Goal: Obtain resource: Download file/media

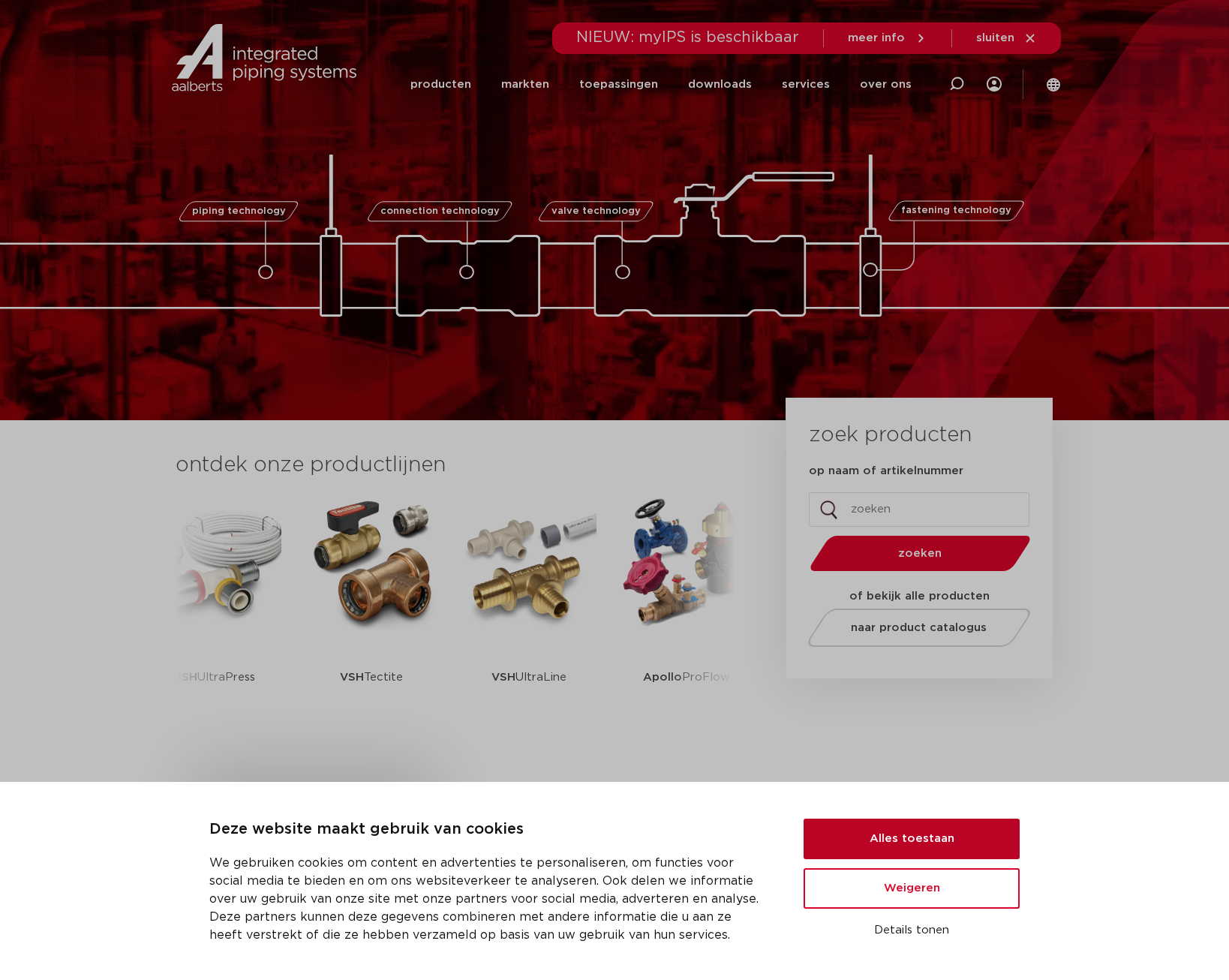
click at [932, 837] on button "Alles toestaan" at bounding box center [911, 839] width 216 height 40
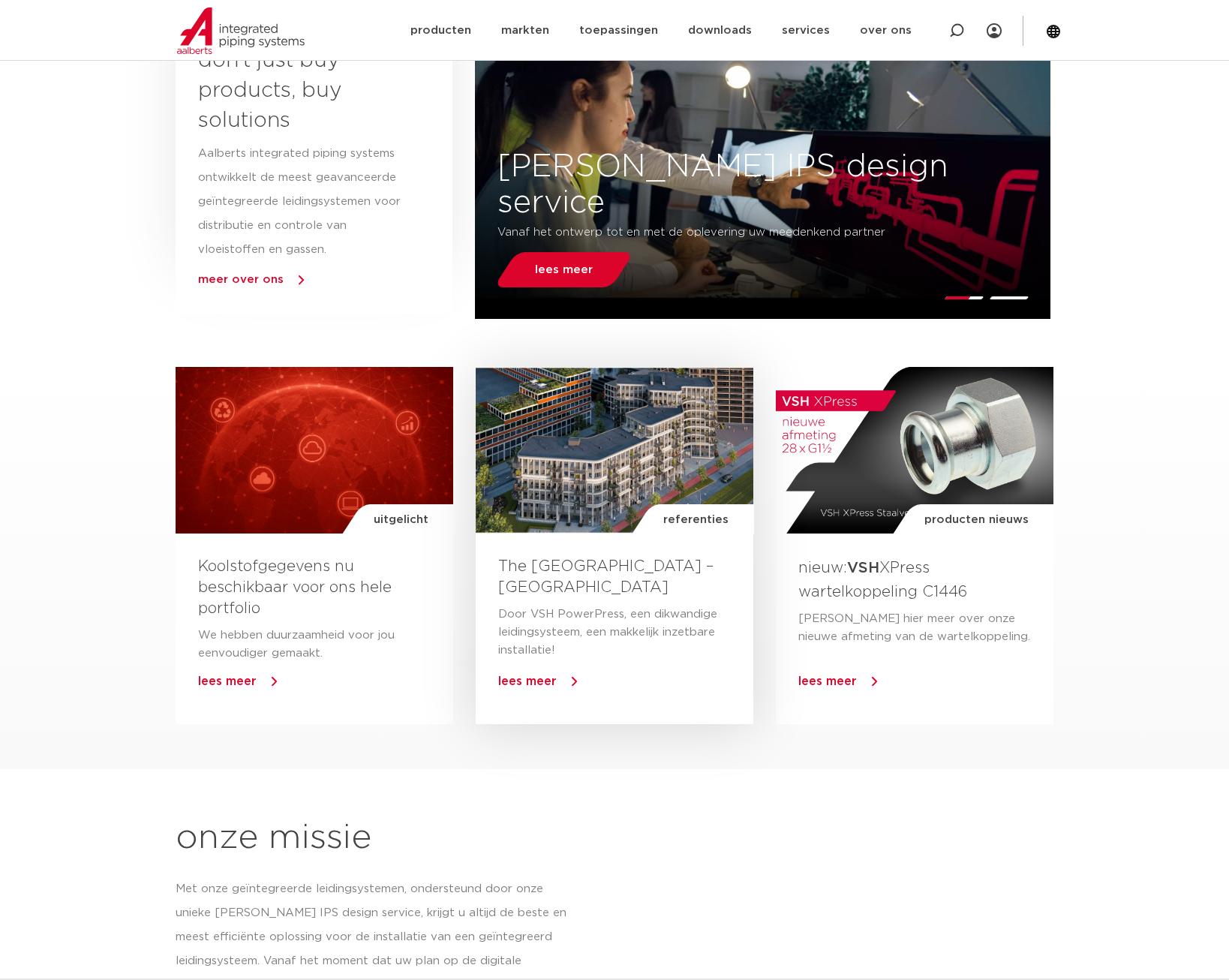
scroll to position [225, 0]
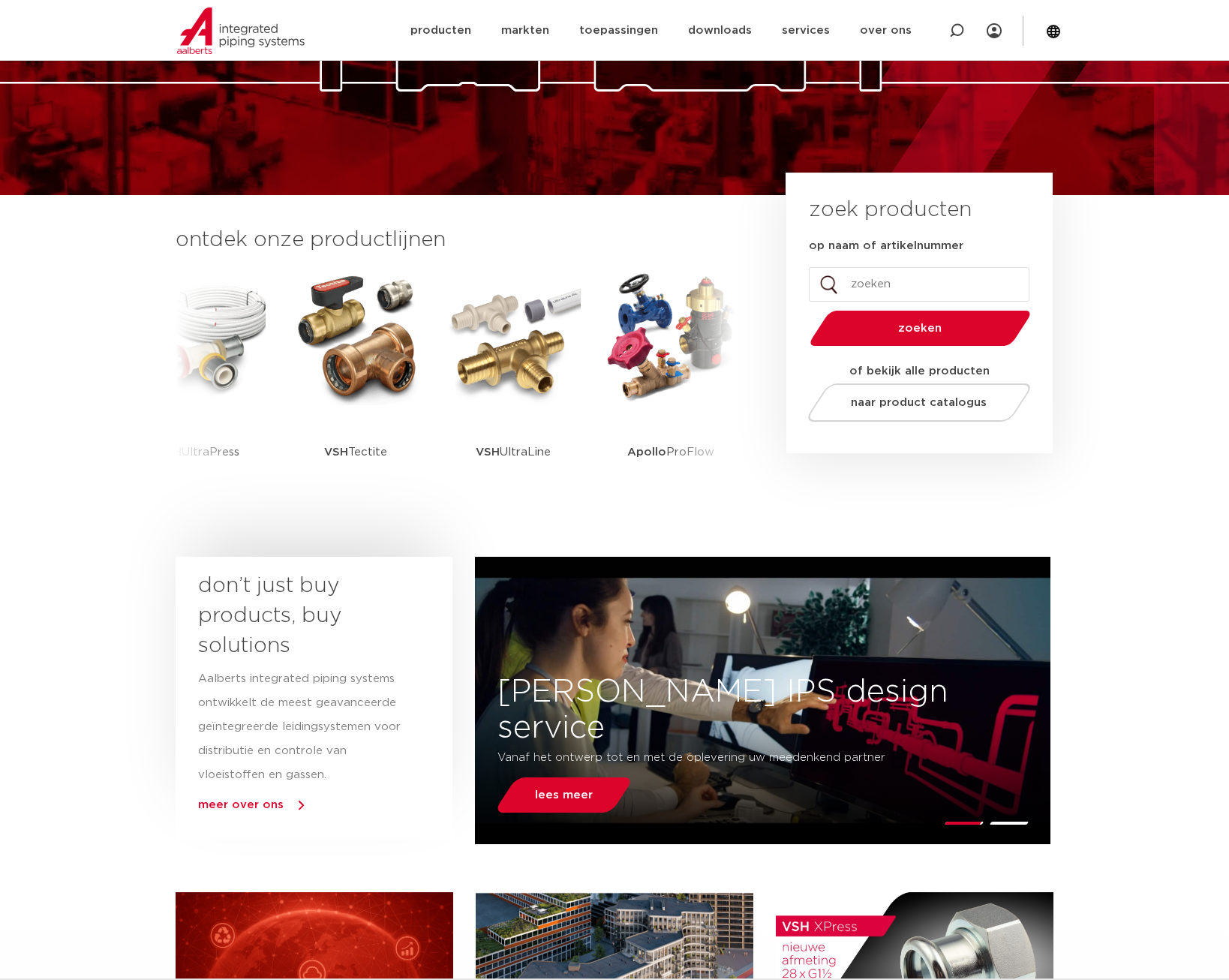
click at [863, 280] on input "op naam of artikelnummer" at bounding box center [918, 284] width 220 height 35
paste input "4761697"
type input "4761697"
click at [804, 309] on button "zoeken" at bounding box center [920, 328] width 232 height 38
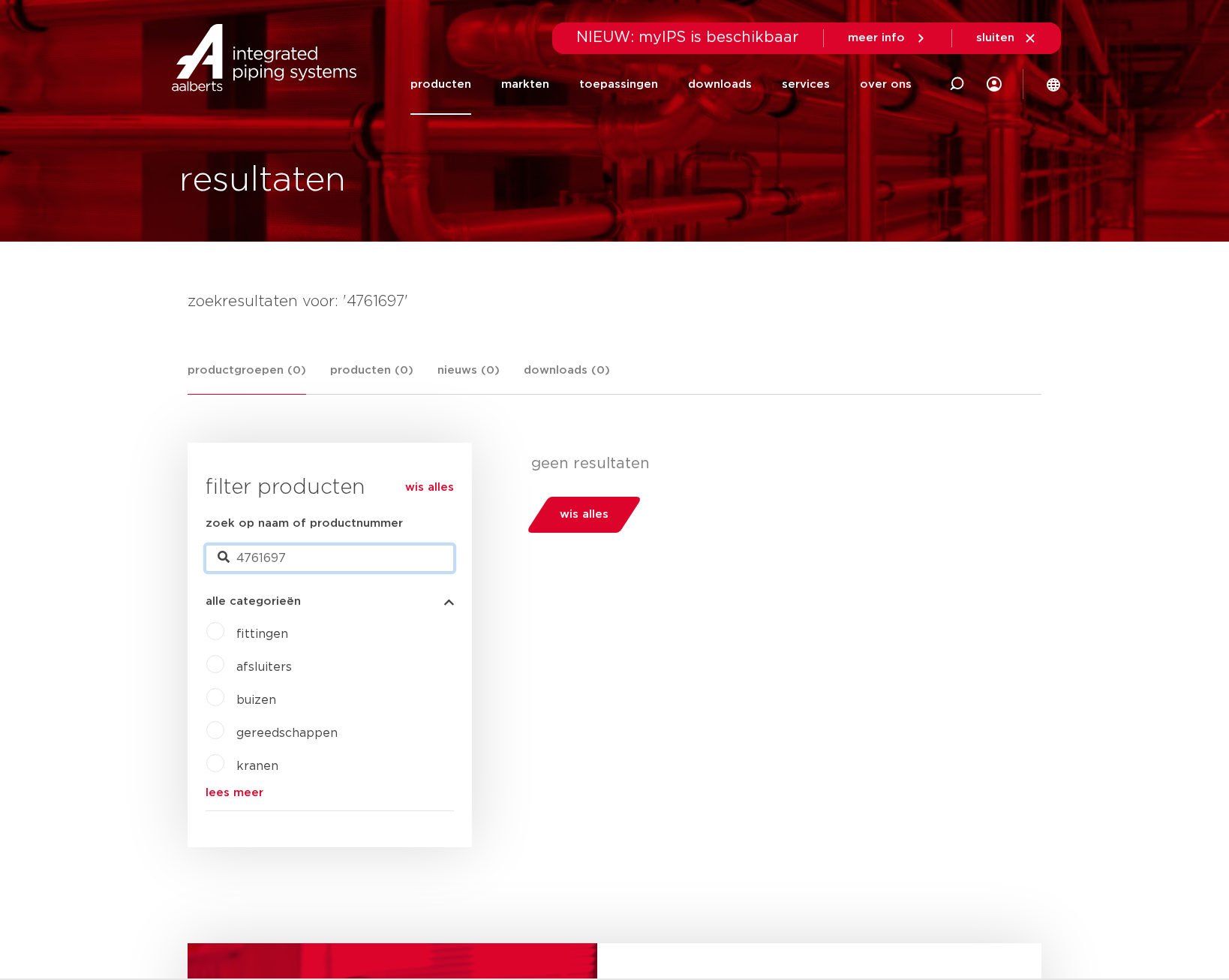
drag, startPoint x: 304, startPoint y: 562, endPoint x: 231, endPoint y: 563, distance: 73.0
click at [231, 563] on input "4761697" at bounding box center [329, 557] width 248 height 27
paste input "123460699"
type input "123460699"
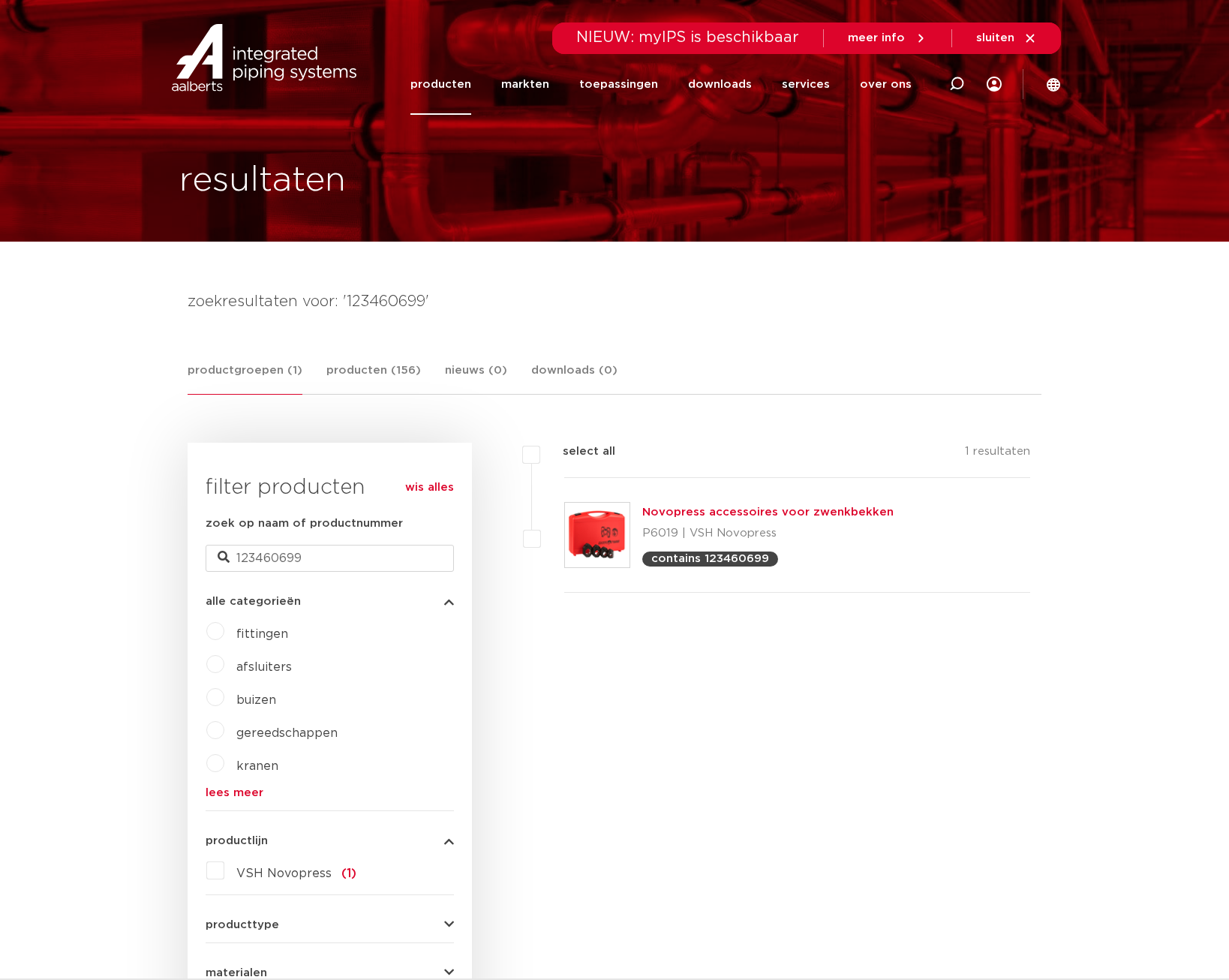
click at [691, 520] on div "Novopress accessoires voor zwenkbekken P6019 | VSH Novopress contains 123460699" at bounding box center [767, 534] width 251 height 63
click at [711, 514] on link "Novopress accessoires voor zwenkbekken" at bounding box center [767, 512] width 251 height 11
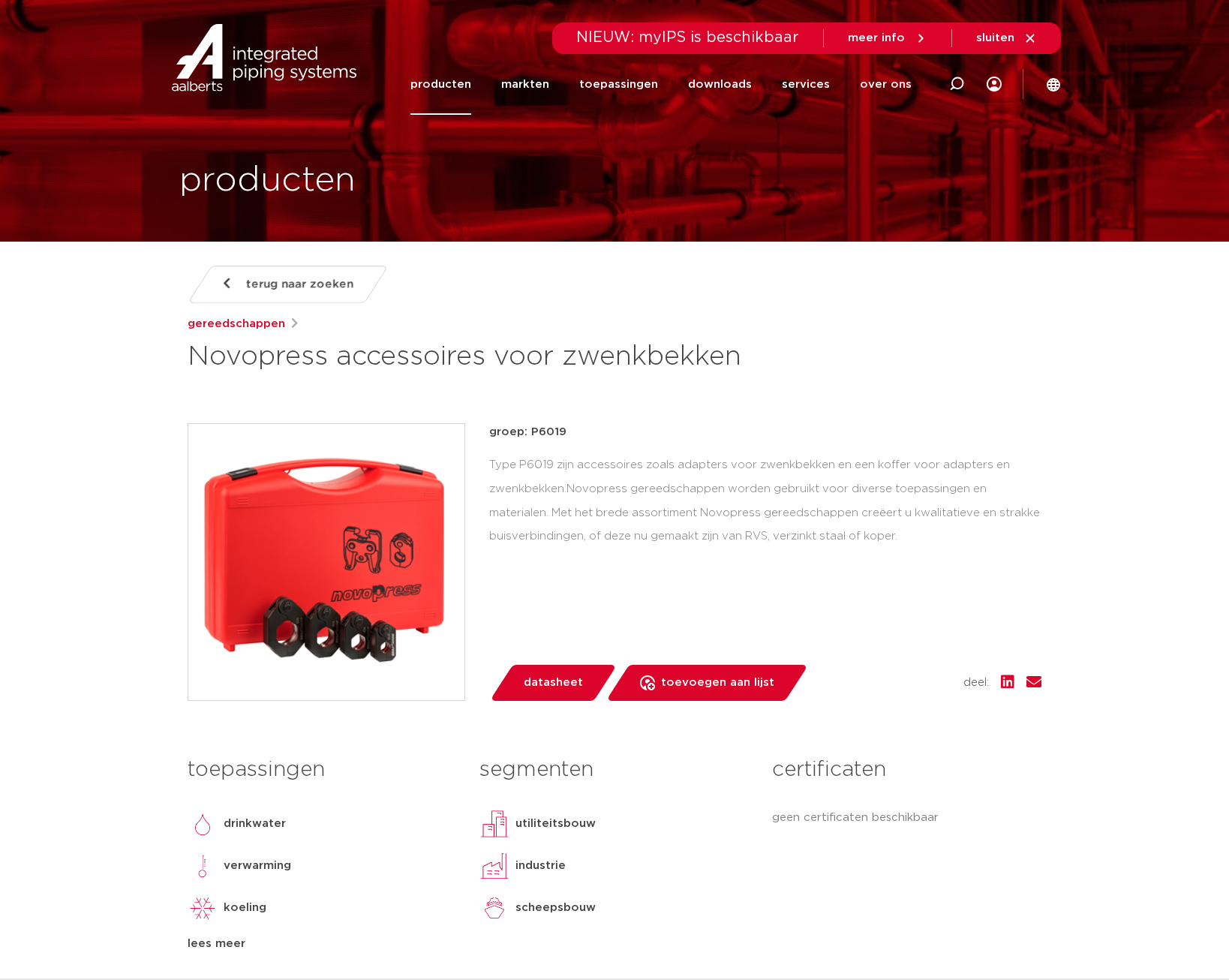
scroll to position [75, 0]
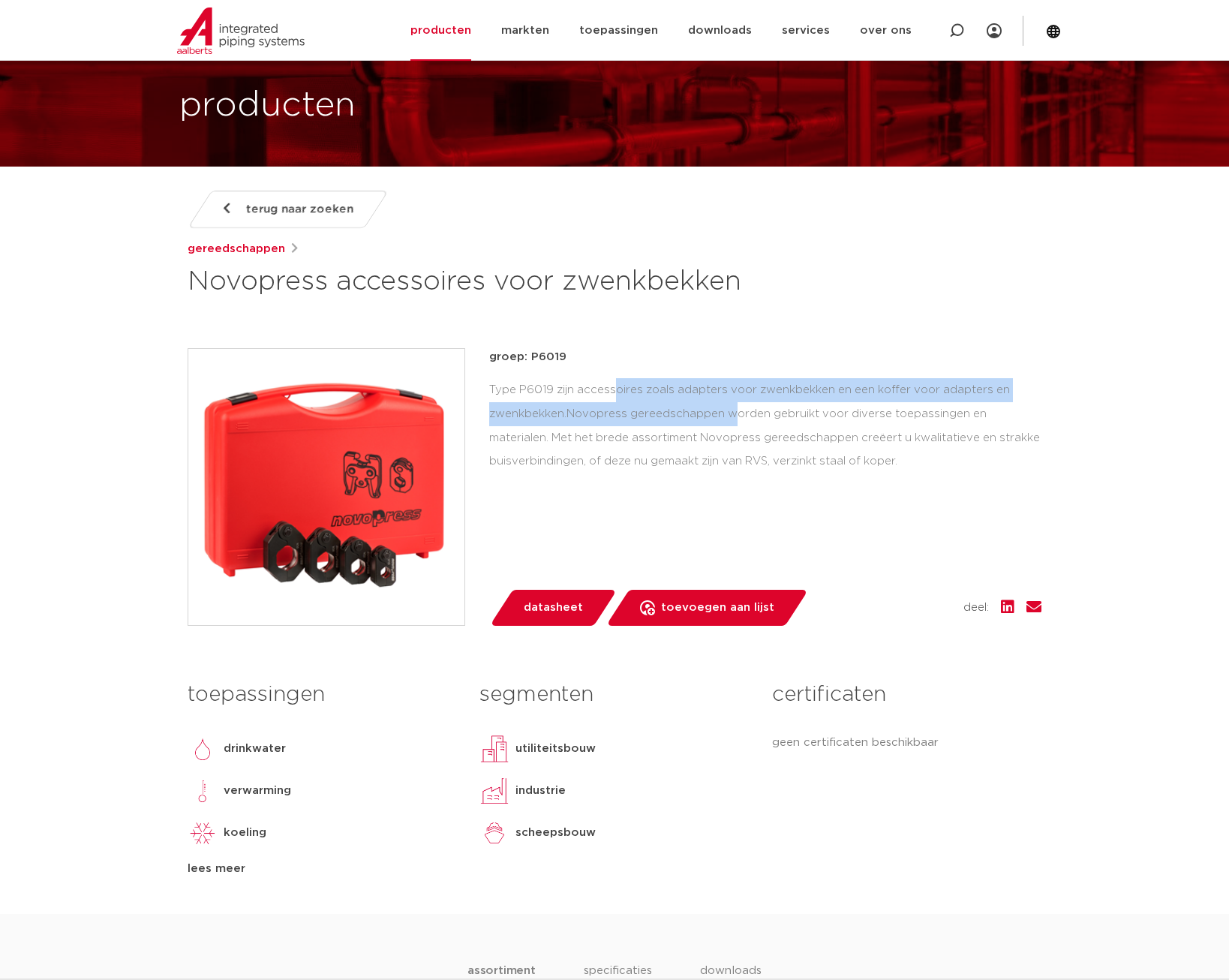
drag, startPoint x: 493, startPoint y: 384, endPoint x: 601, endPoint y: 418, distance: 113.2
click at [601, 418] on div "Type P6019 zijn accessoires zoals adapters voor zwenkbekken en een koffer voor …" at bounding box center [764, 426] width 552 height 96
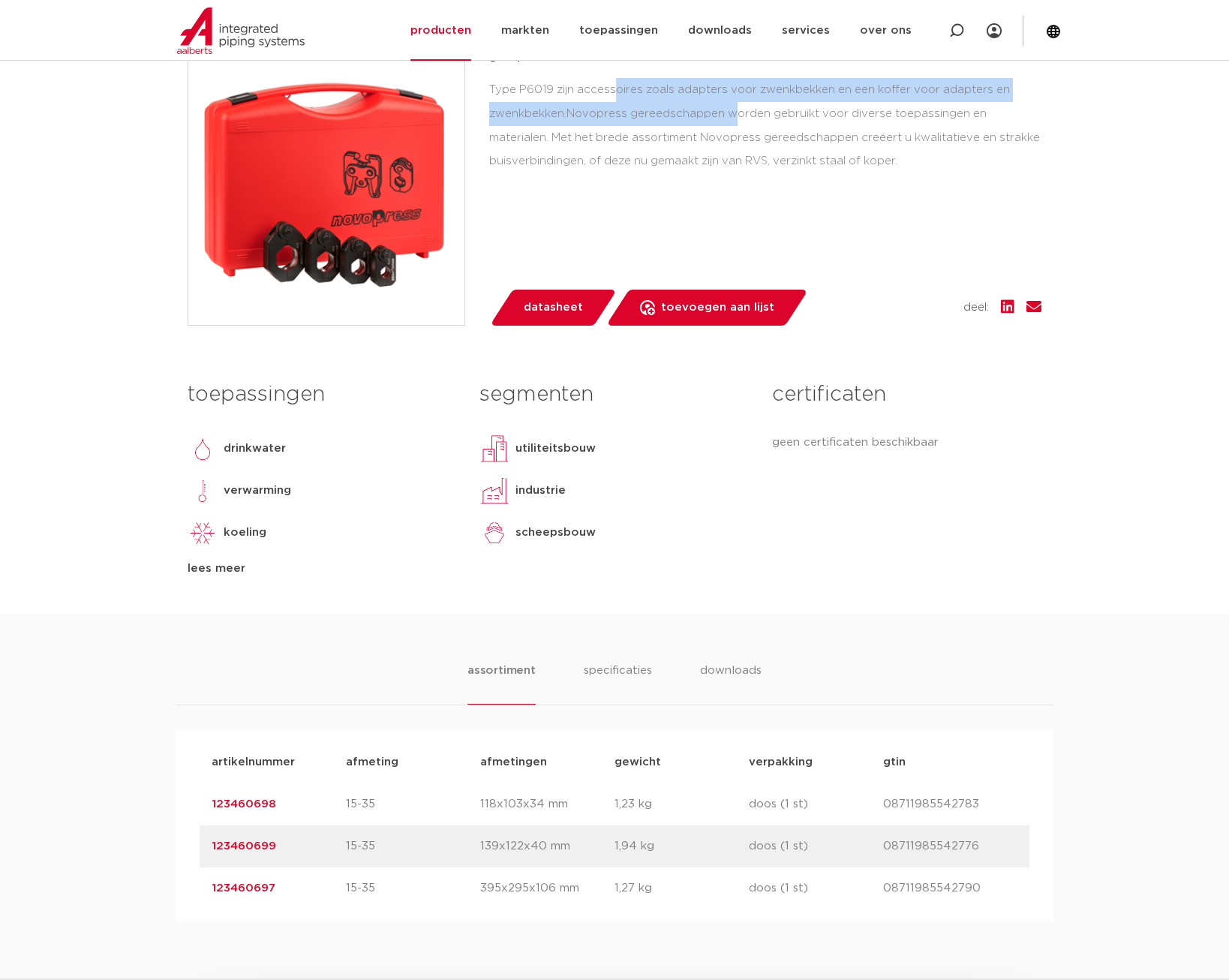
scroll to position [676, 0]
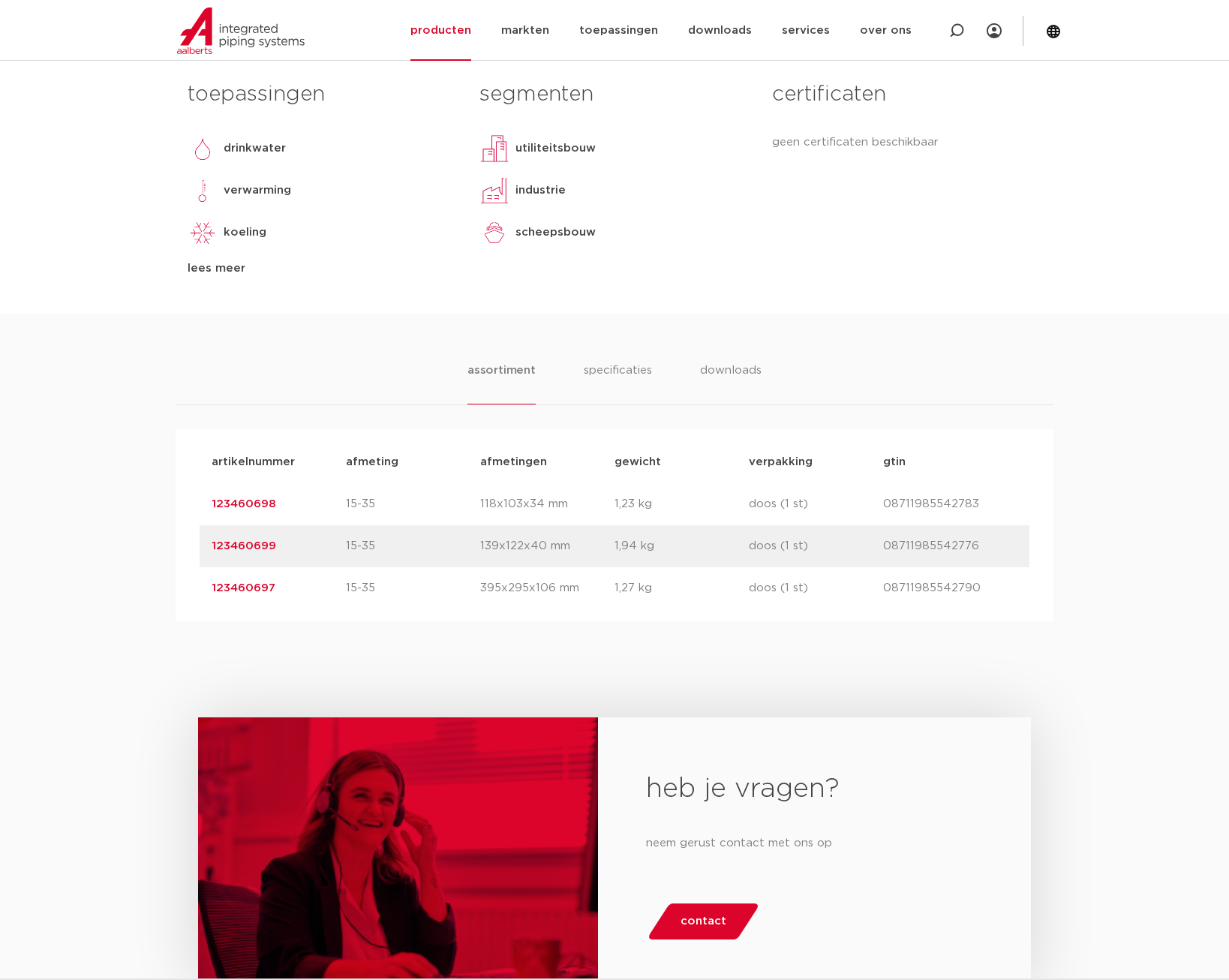
click at [259, 547] on link "123460699" at bounding box center [244, 546] width 65 height 11
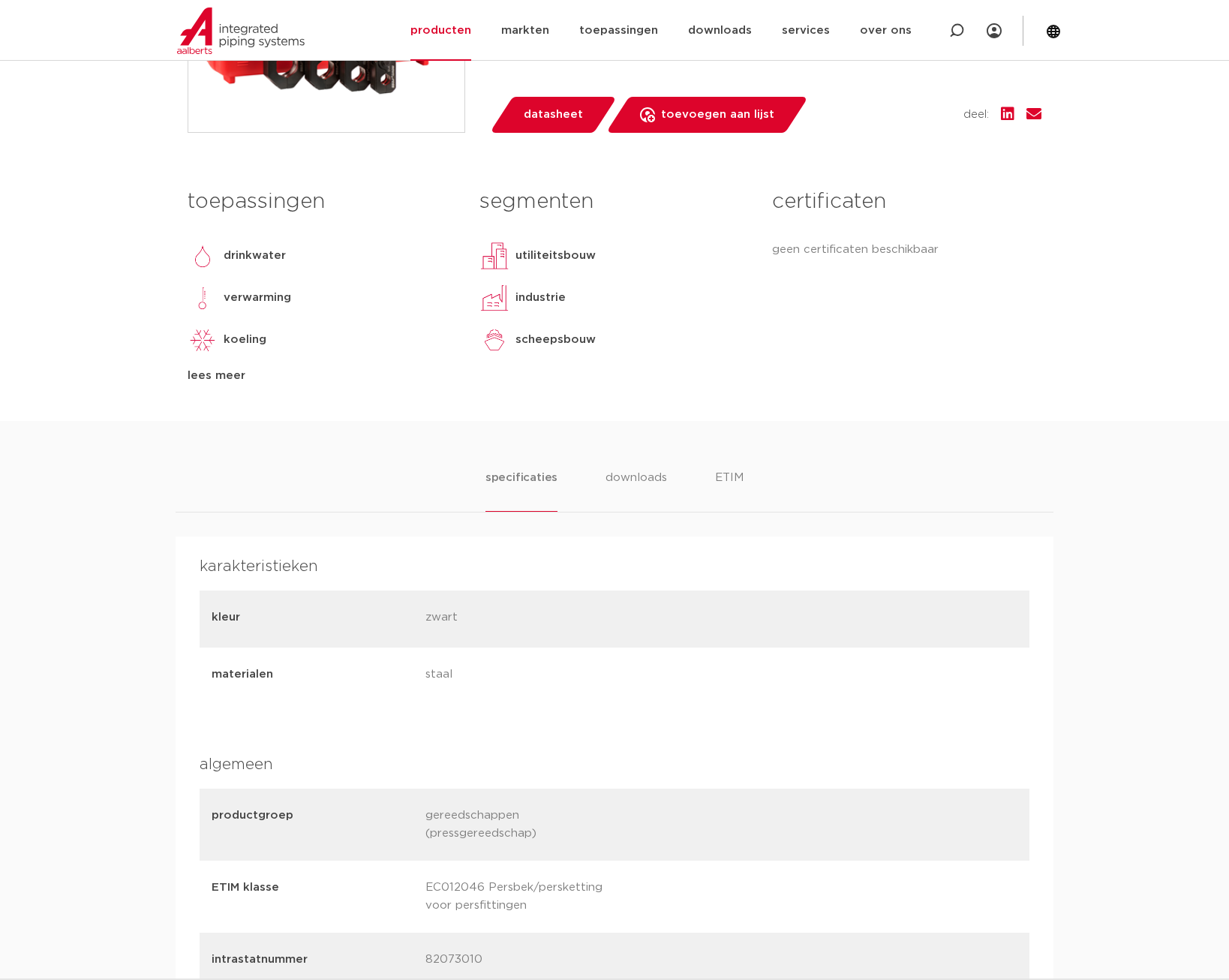
scroll to position [526, 0]
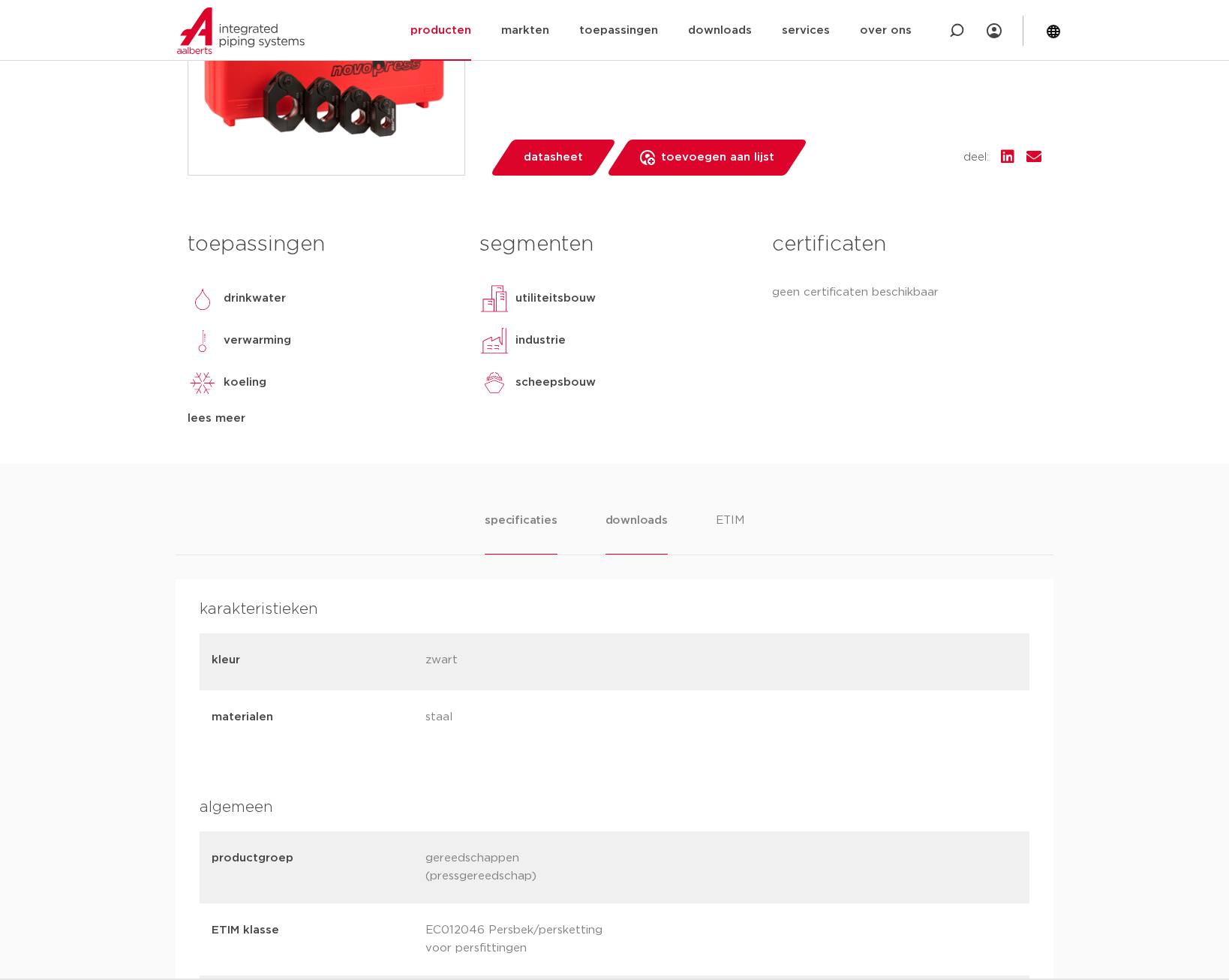
click at [630, 524] on li "downloads" at bounding box center [636, 533] width 62 height 43
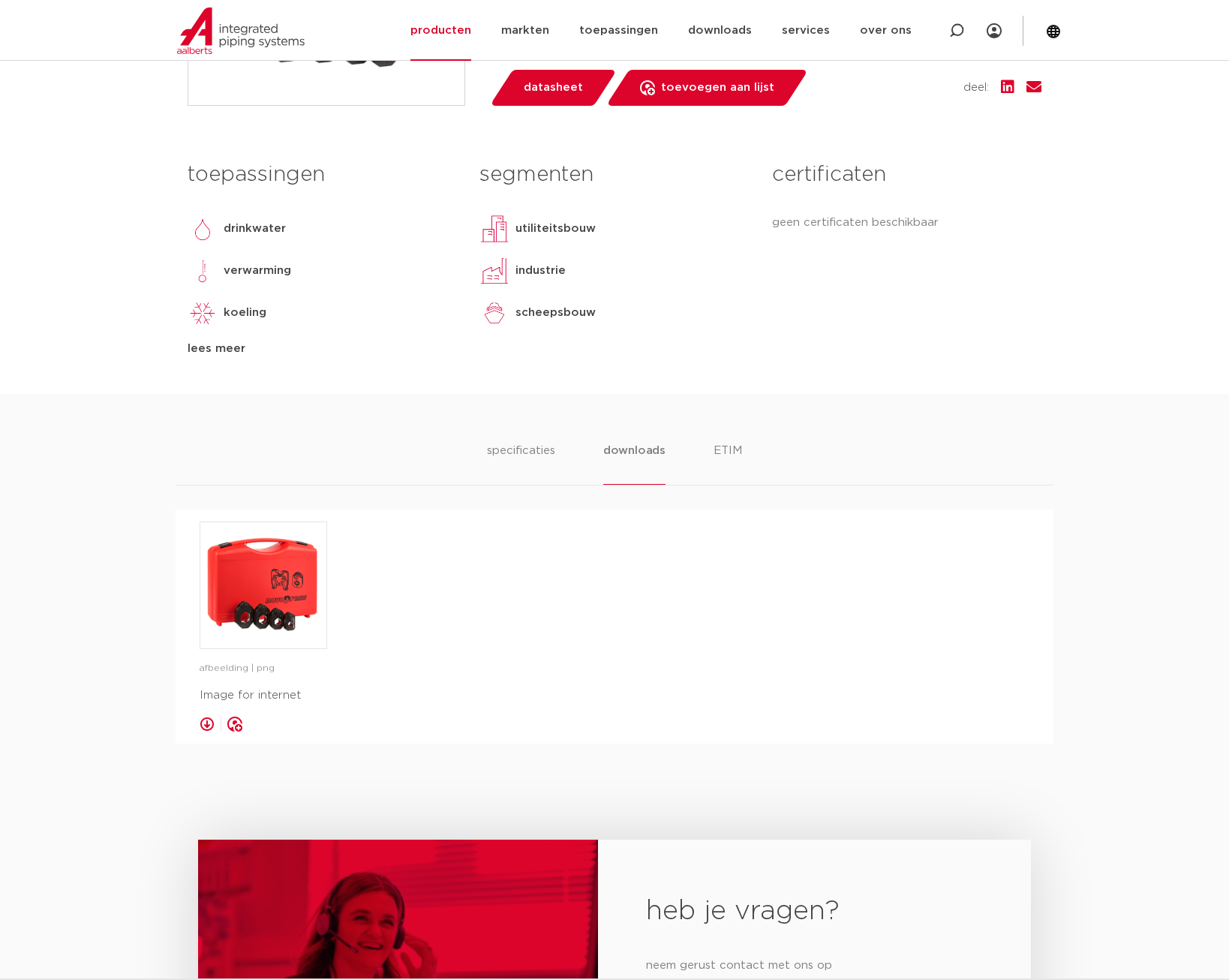
scroll to position [676, 0]
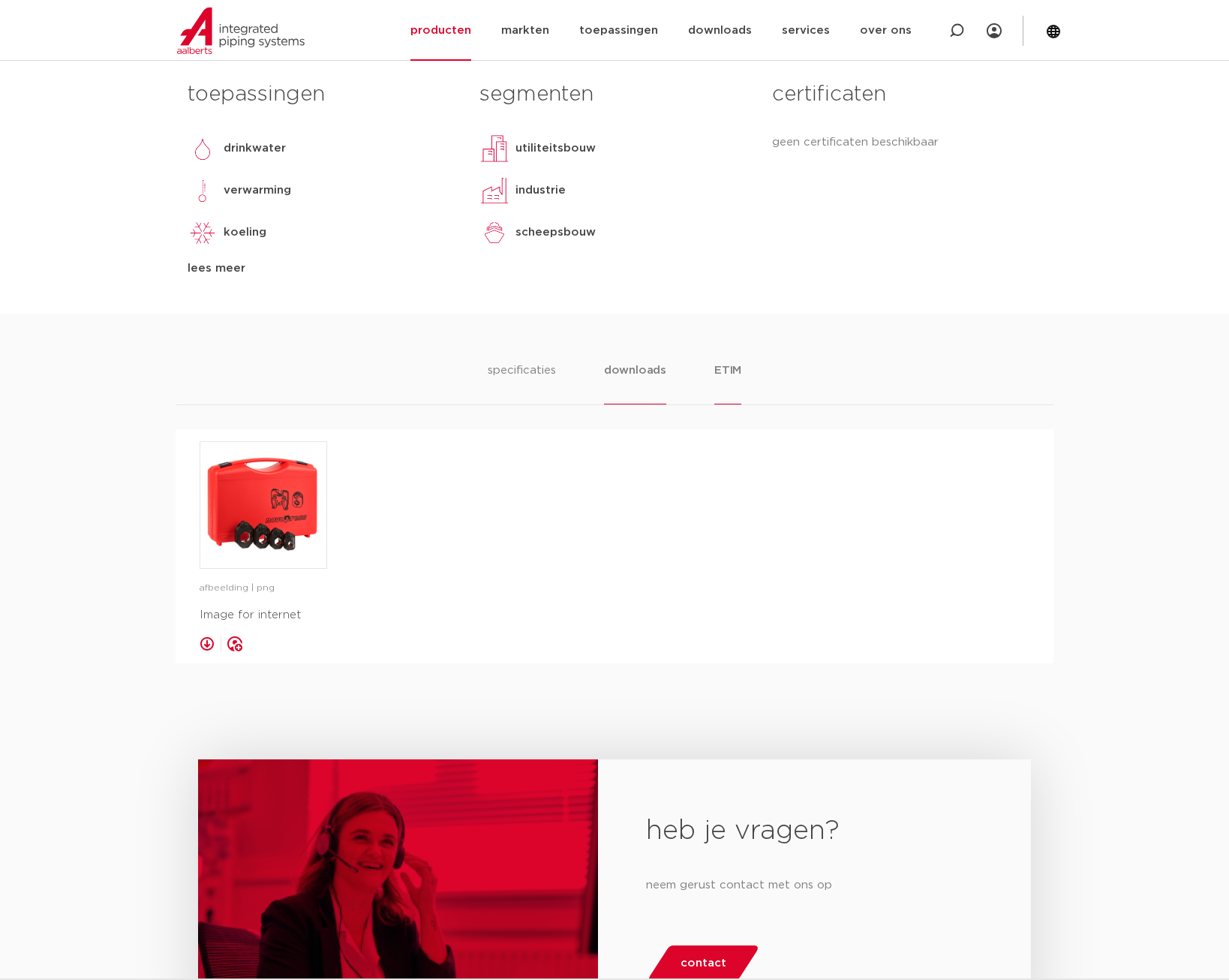
click at [725, 371] on li "ETIM" at bounding box center [727, 383] width 27 height 43
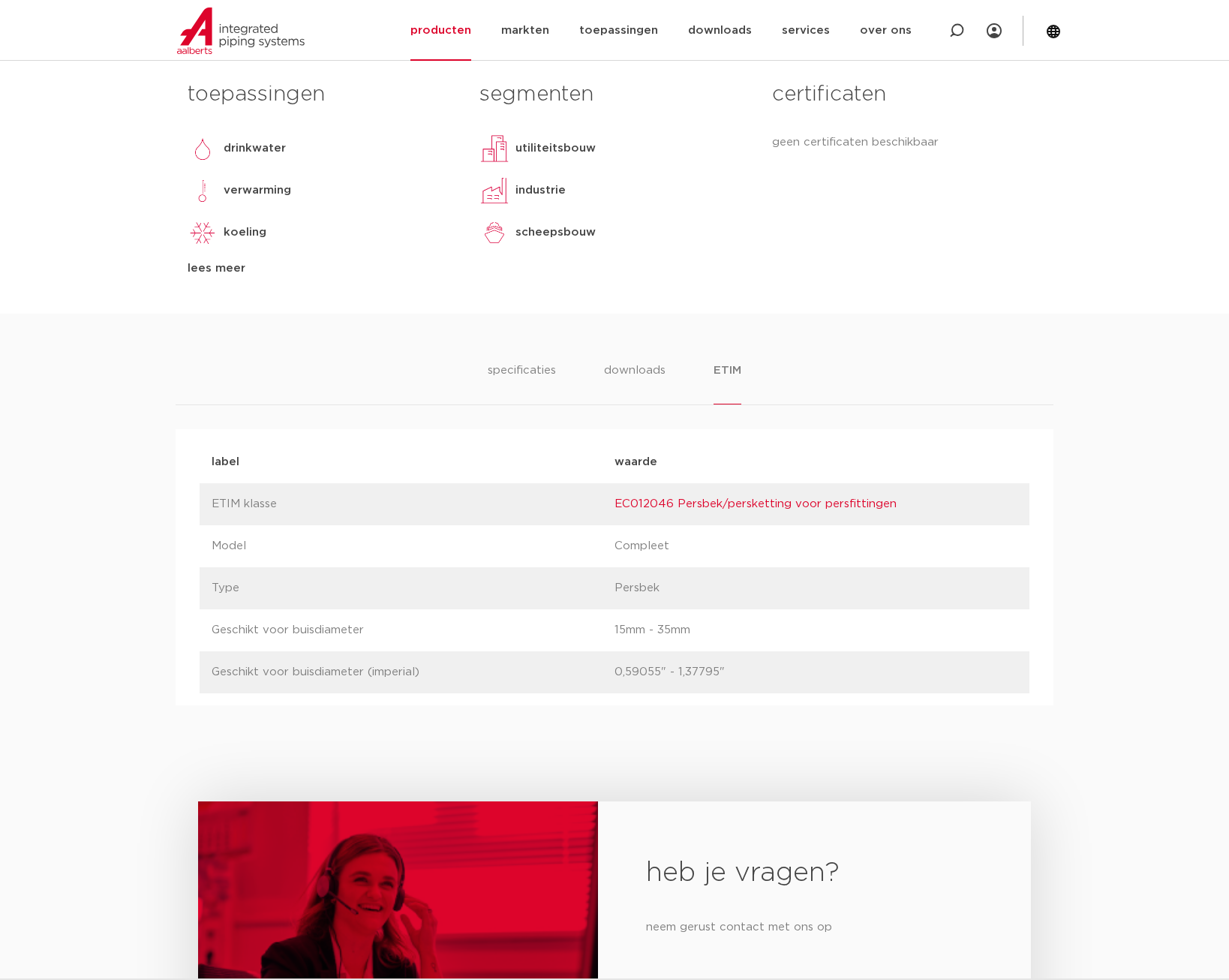
scroll to position [750, 0]
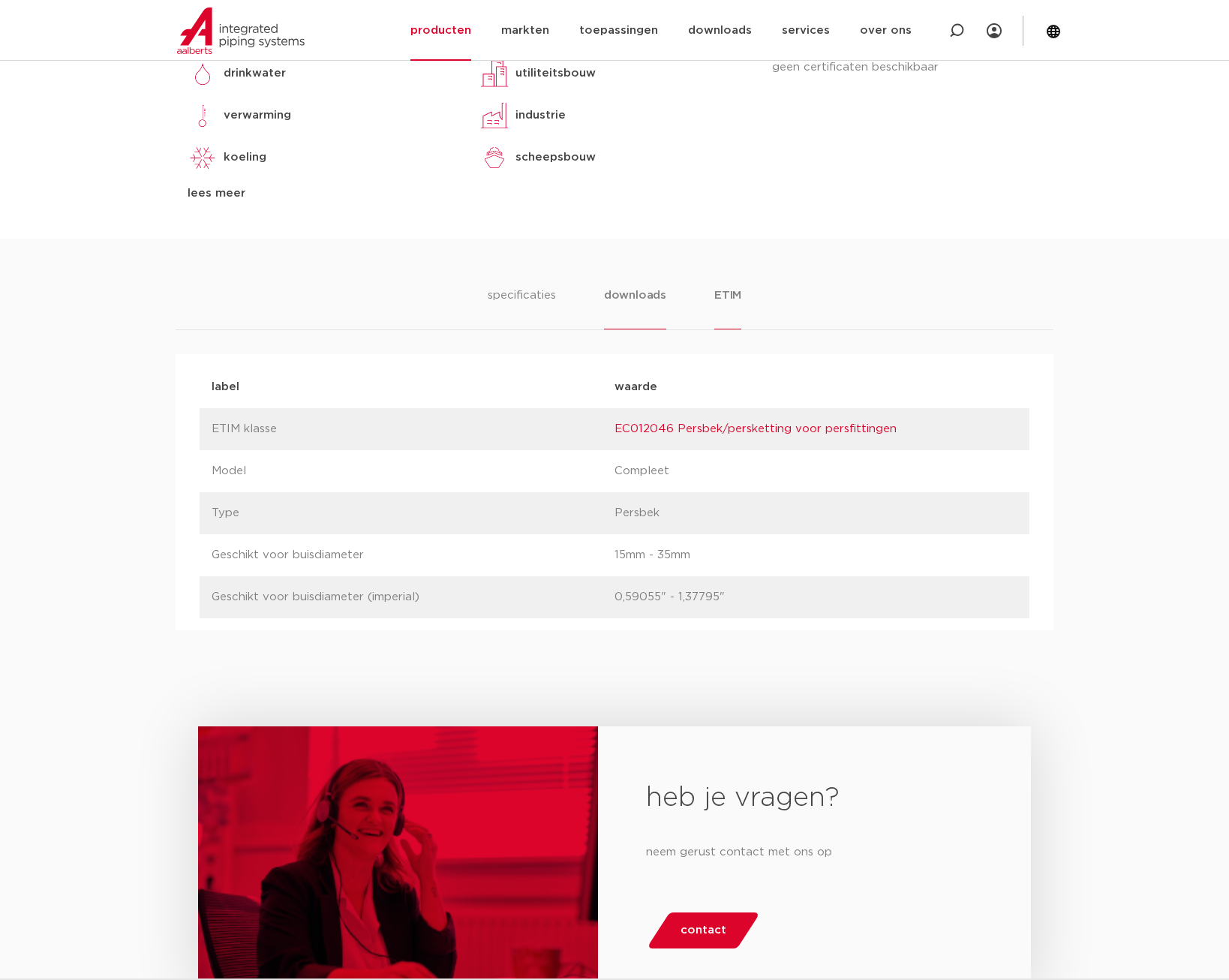
click at [634, 296] on li "downloads" at bounding box center [635, 308] width 62 height 43
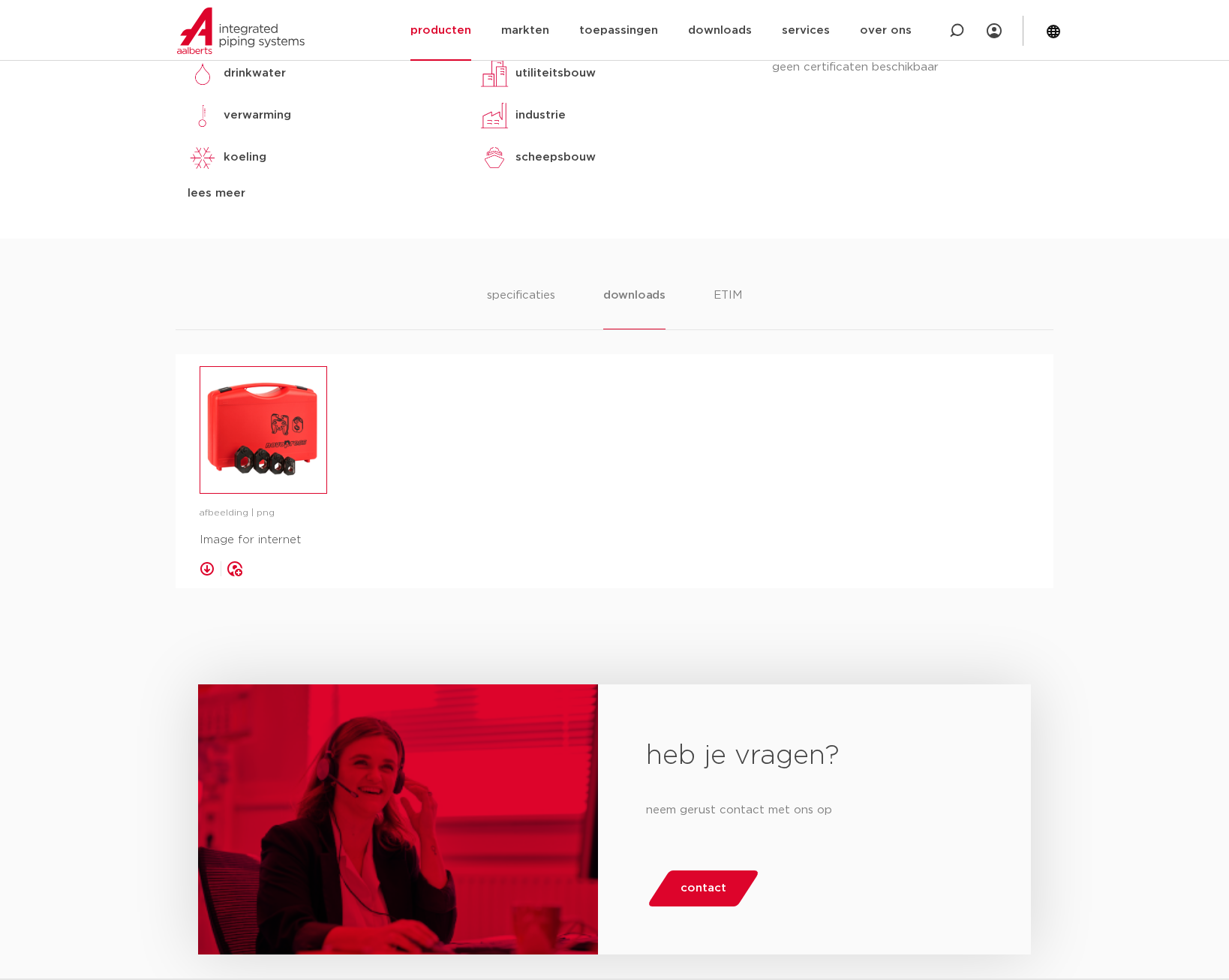
click at [257, 460] on img at bounding box center [263, 430] width 126 height 126
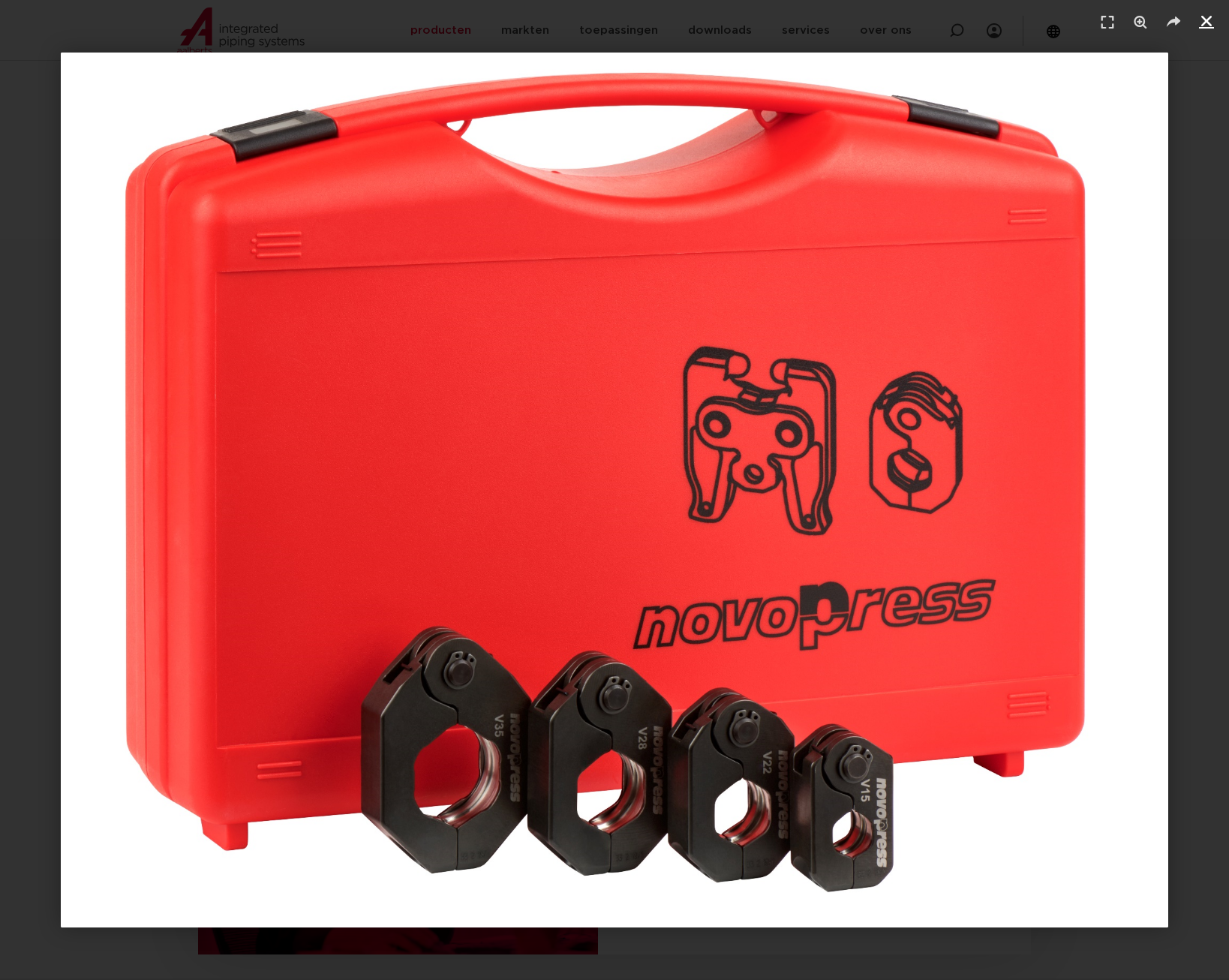
click at [1207, 19] on icon "Sluiten (Esc)" at bounding box center [1207, 21] width 15 height 15
